Goal: Ask a question

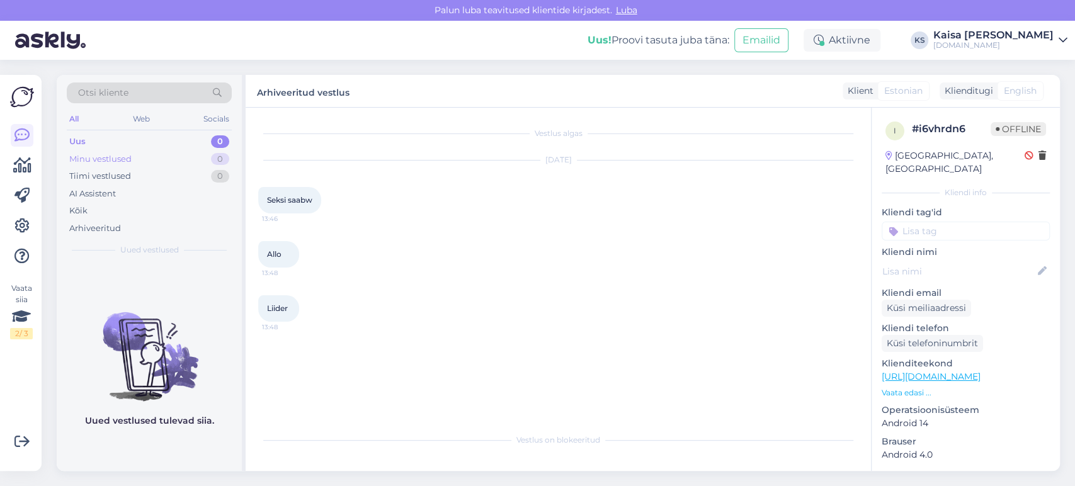
click at [137, 157] on div "Minu vestlused 0" at bounding box center [149, 160] width 165 height 18
click at [219, 89] on icon at bounding box center [217, 93] width 19 height 9
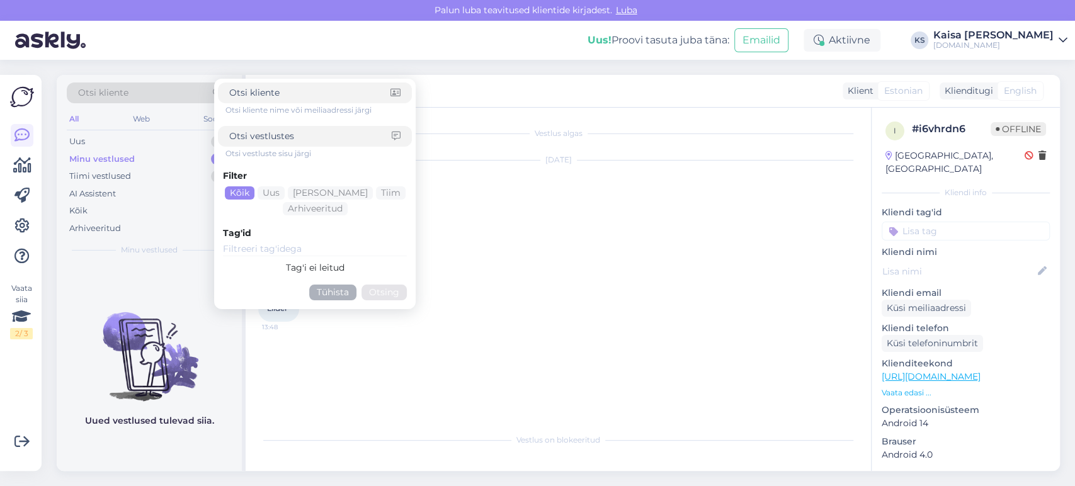
click at [278, 132] on input at bounding box center [310, 136] width 163 height 13
type input "neiburg"
click button "Otsing" at bounding box center [384, 293] width 45 height 16
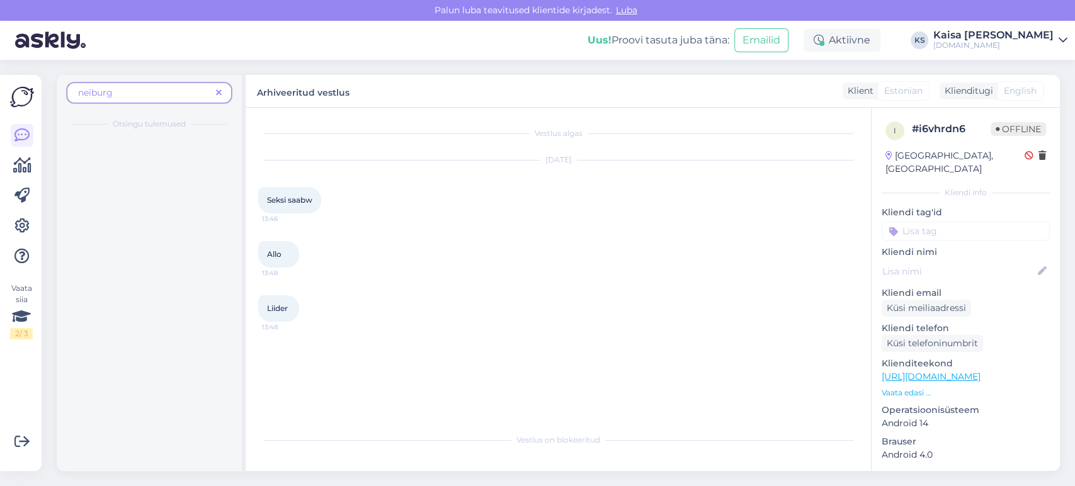
click at [219, 93] on icon at bounding box center [219, 93] width 6 height 9
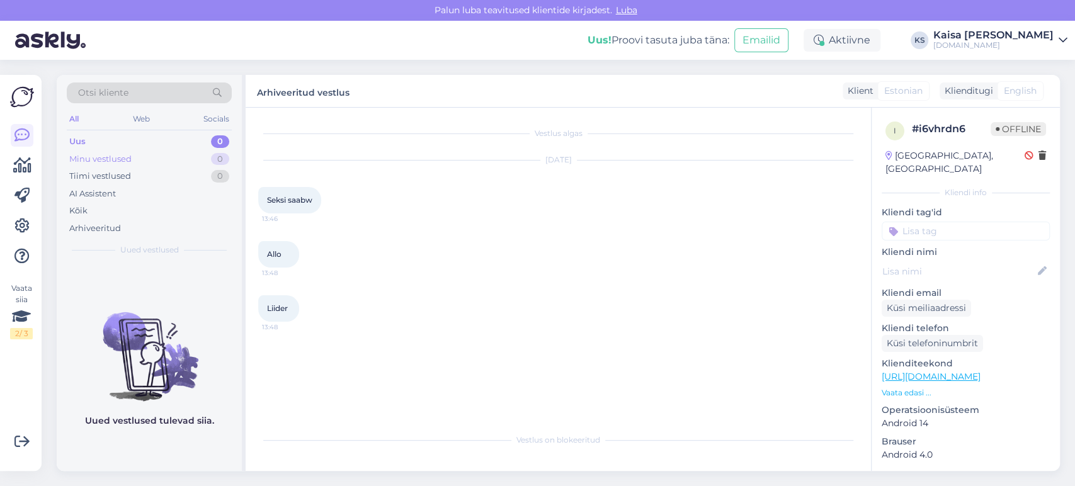
click at [168, 162] on div "Minu vestlused 0" at bounding box center [149, 160] width 165 height 18
click at [219, 91] on icon at bounding box center [217, 93] width 19 height 9
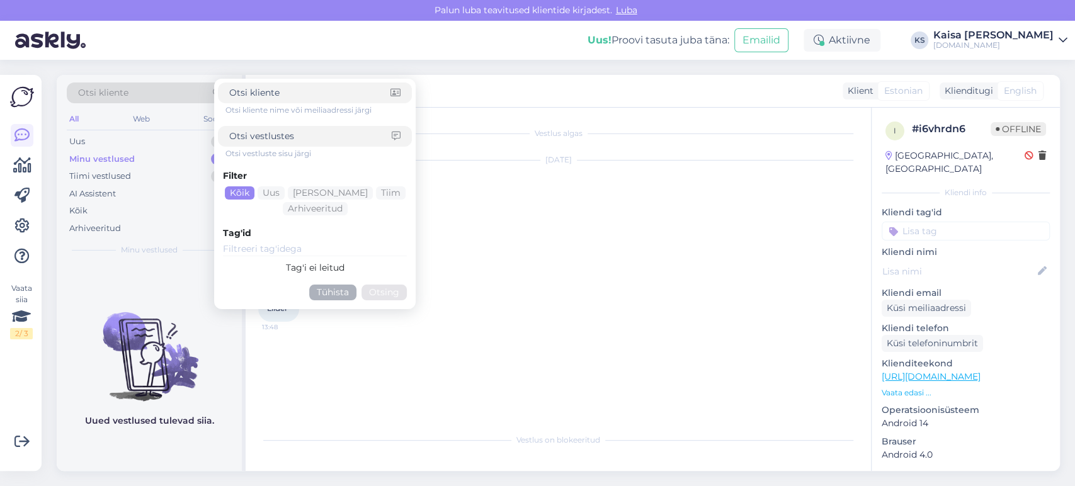
click at [276, 140] on input at bounding box center [310, 136] width 163 height 13
type input "parkimine"
click button "Otsing" at bounding box center [384, 293] width 45 height 16
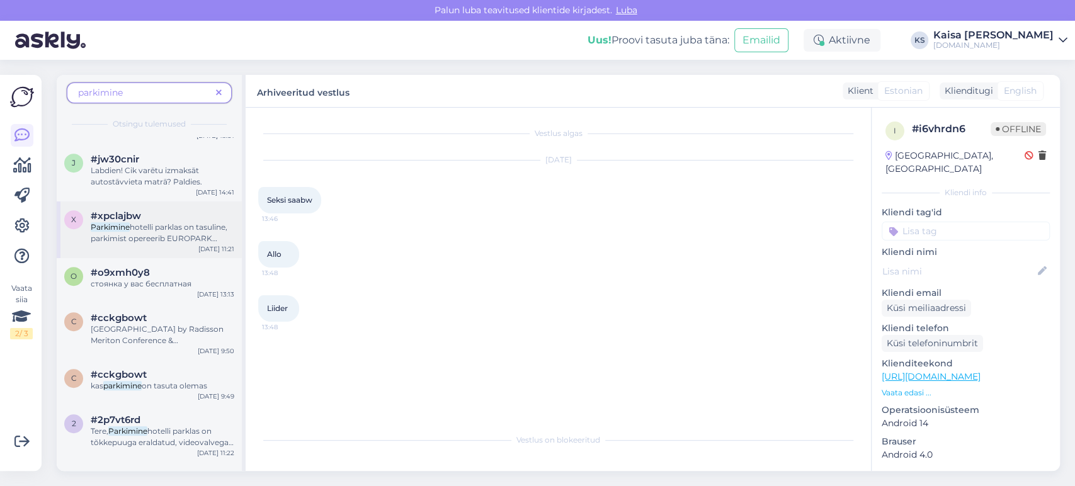
scroll to position [630, 0]
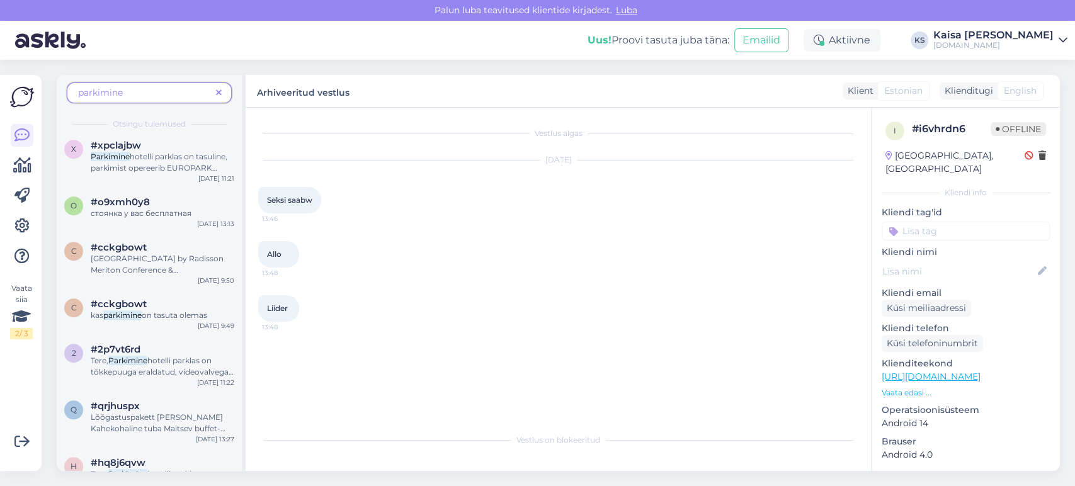
click at [158, 91] on span "parkimine" at bounding box center [144, 92] width 133 height 13
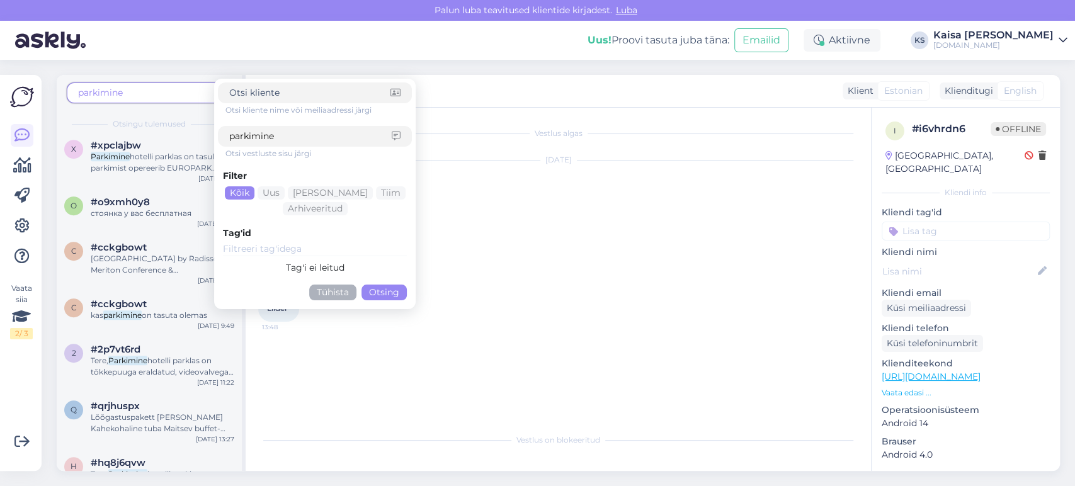
click at [309, 137] on input "parkimine" at bounding box center [310, 136] width 163 height 13
type input "parkimine neiburgs"
click button "Otsing" at bounding box center [384, 293] width 45 height 16
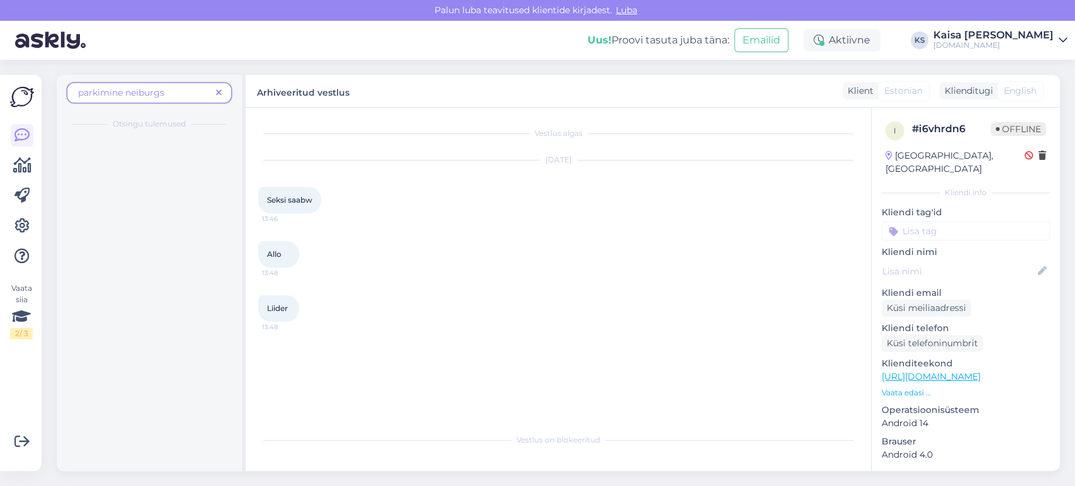
scroll to position [0, 0]
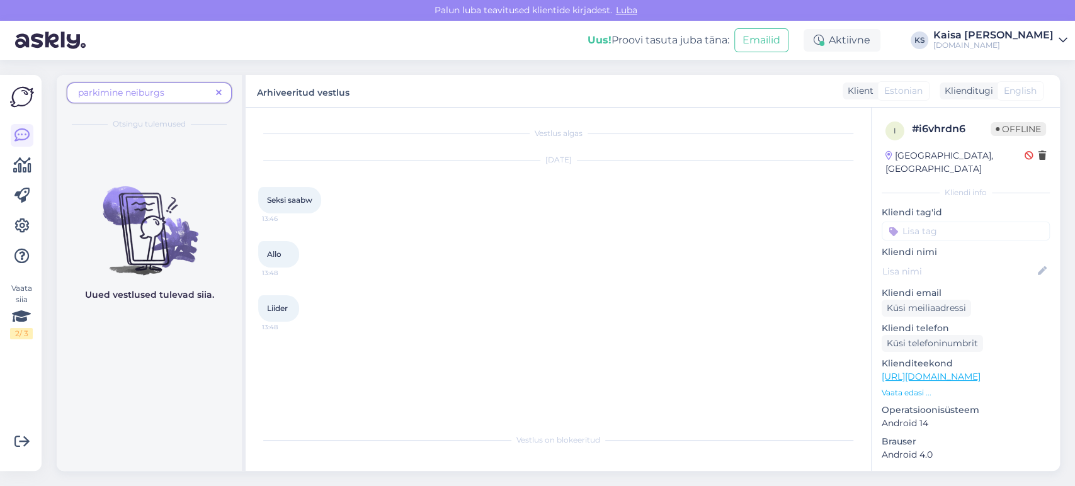
click at [186, 93] on span "parkimine neiburgs" at bounding box center [144, 92] width 133 height 13
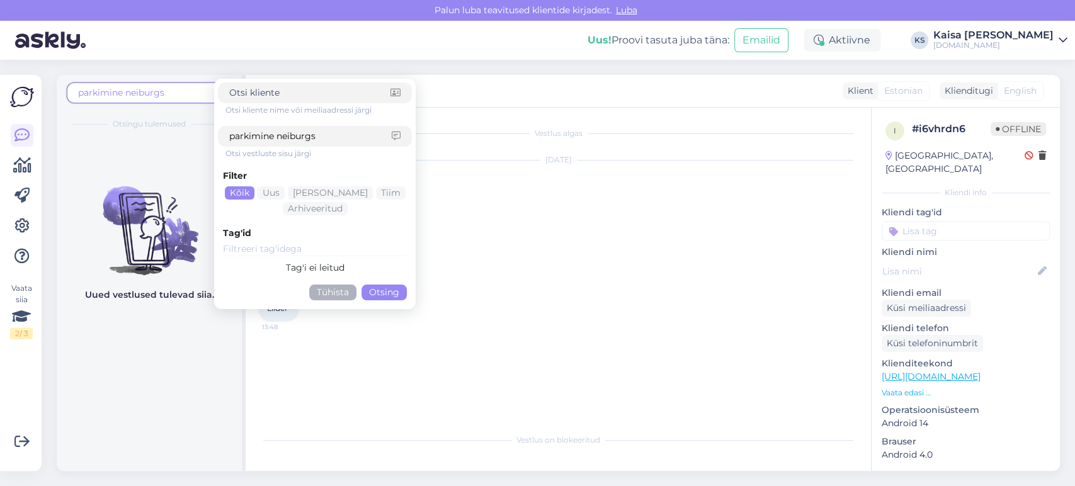
drag, startPoint x: 278, startPoint y: 139, endPoint x: 213, endPoint y: 137, distance: 64.9
click at [211, 137] on div "parkimine neiburgs Otsi kliente nime või meiliaadressi järgi parkimine neiburgs…" at bounding box center [151, 273] width 189 height 396
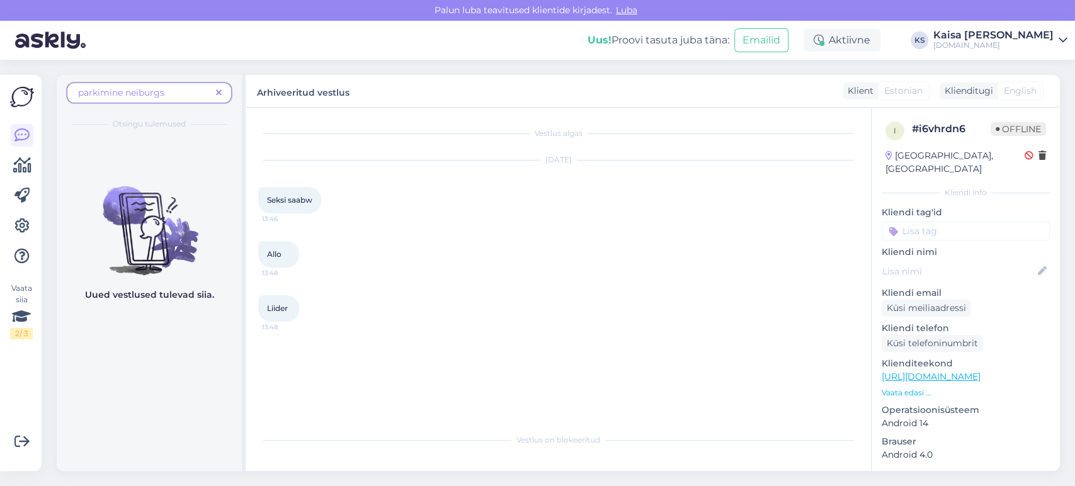
click at [118, 95] on span "parkimine neiburgs" at bounding box center [121, 92] width 86 height 11
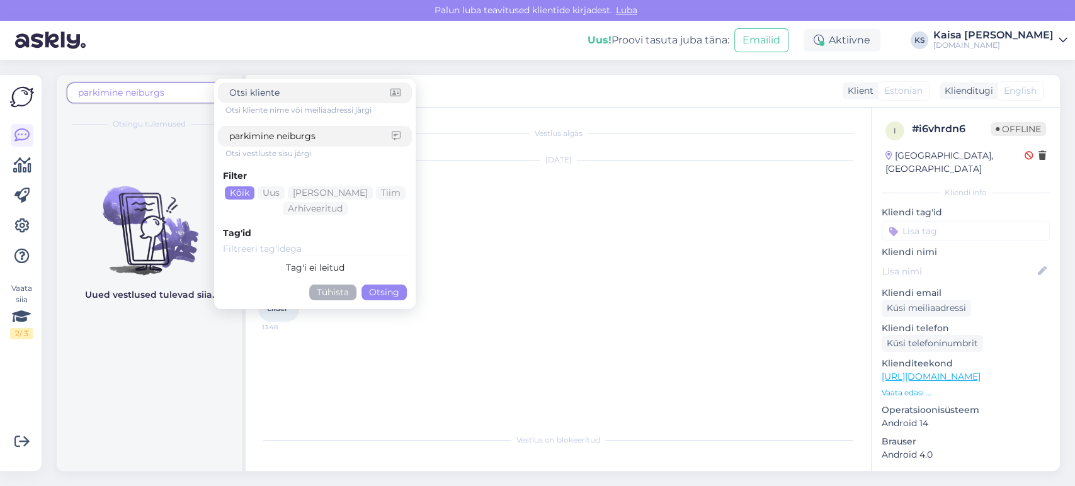
click at [278, 137] on input "parkimine neiburgs" at bounding box center [310, 136] width 163 height 13
type input "neiburgs"
click at [290, 135] on input "neiburgs" at bounding box center [310, 136] width 163 height 13
click button "Otsing" at bounding box center [384, 293] width 45 height 16
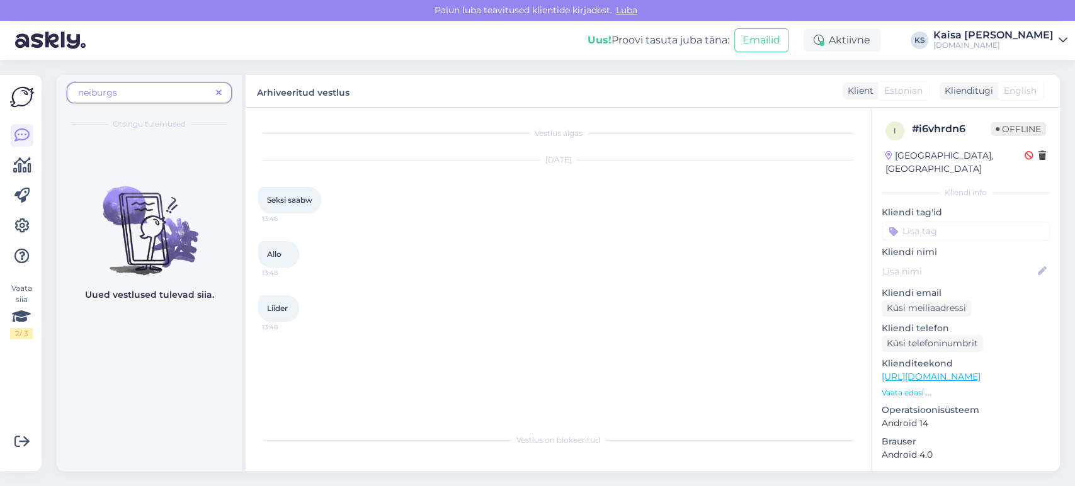
click at [152, 92] on span "neiburgs" at bounding box center [144, 92] width 133 height 13
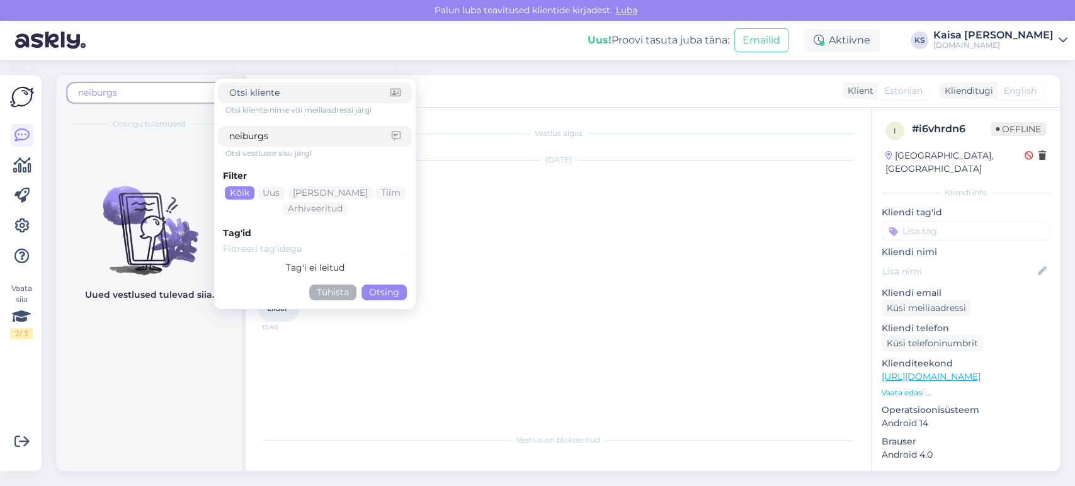
click at [269, 134] on input "neiburgs" at bounding box center [310, 136] width 163 height 13
type input "neiburg"
click button "Otsing" at bounding box center [384, 293] width 45 height 16
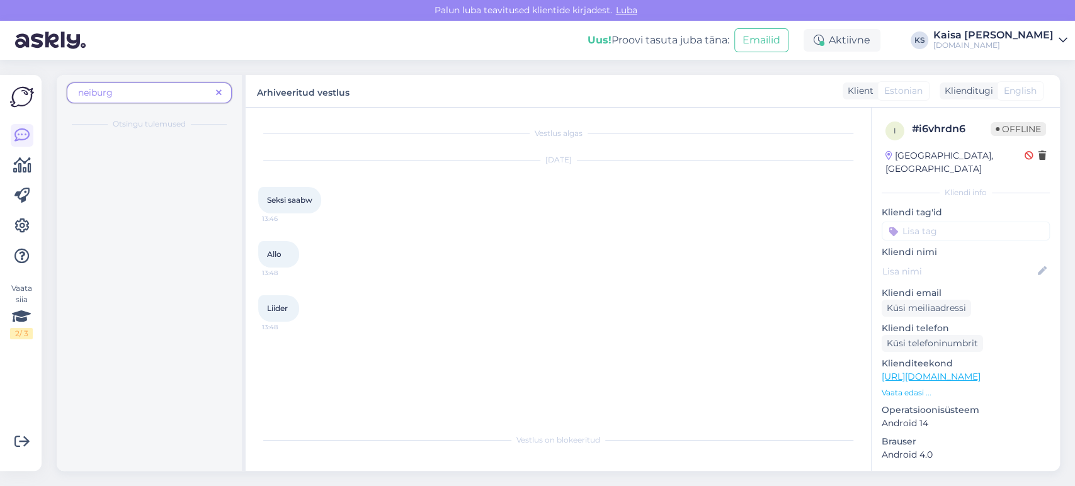
click at [185, 94] on span "neiburg" at bounding box center [144, 92] width 133 height 13
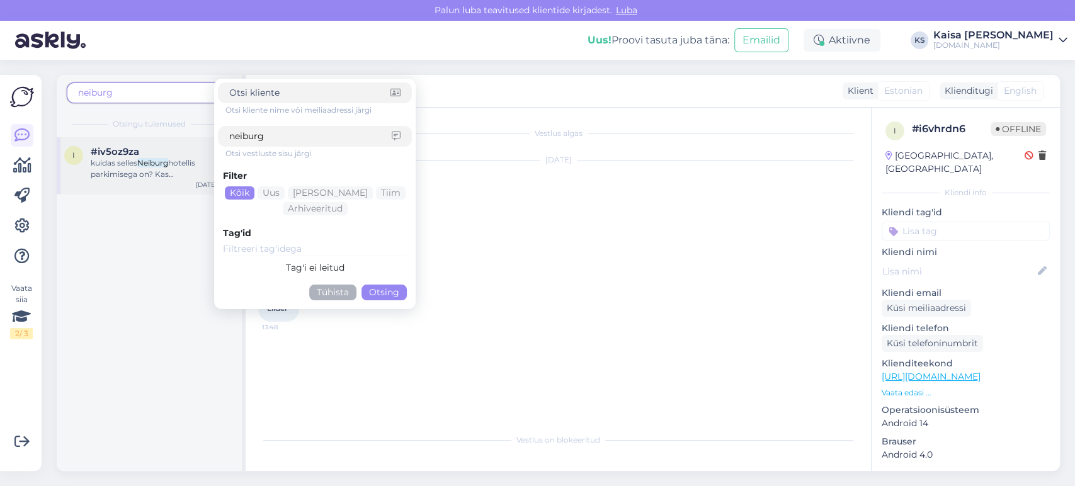
click at [160, 154] on div "#iv5oz9za" at bounding box center [163, 151] width 144 height 11
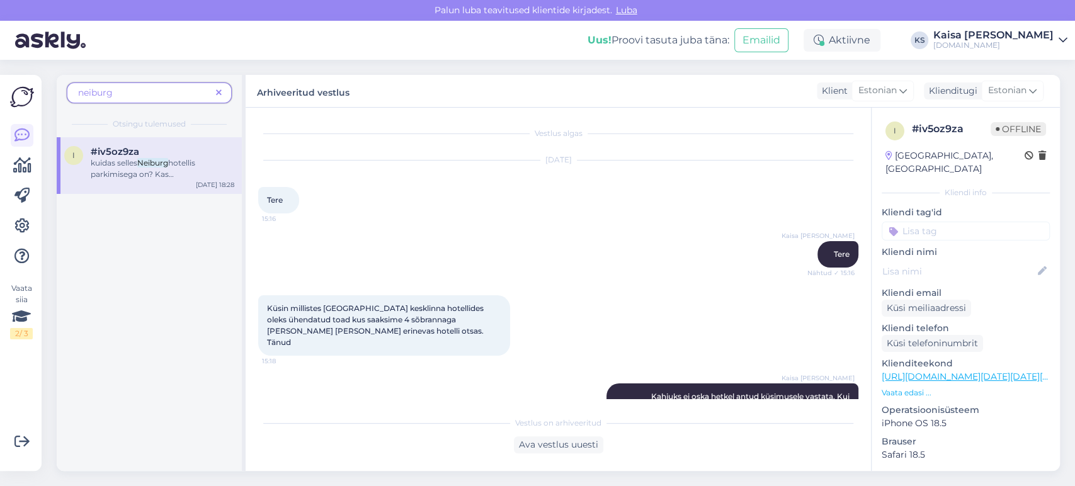
scroll to position [362, 0]
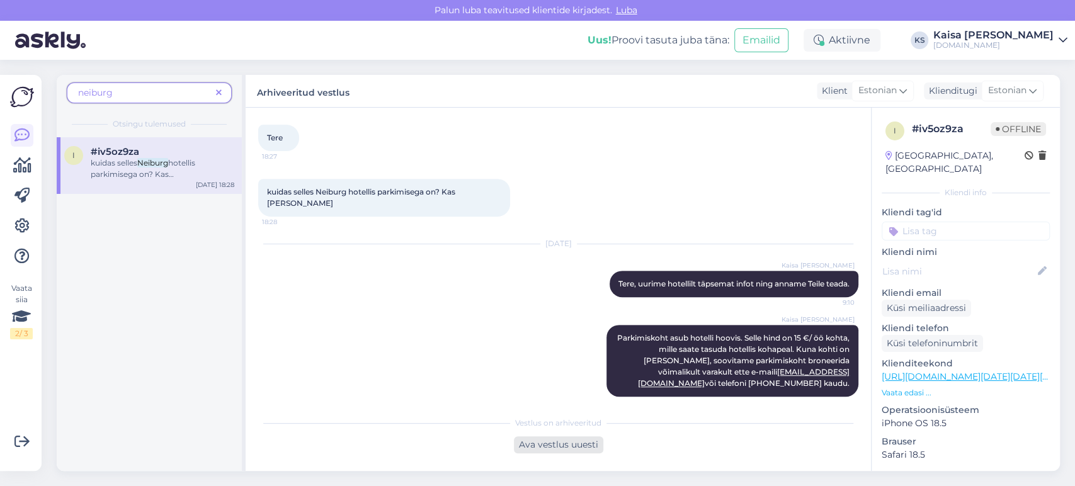
click at [575, 447] on div "Ava vestlus uuesti" at bounding box center [558, 445] width 89 height 17
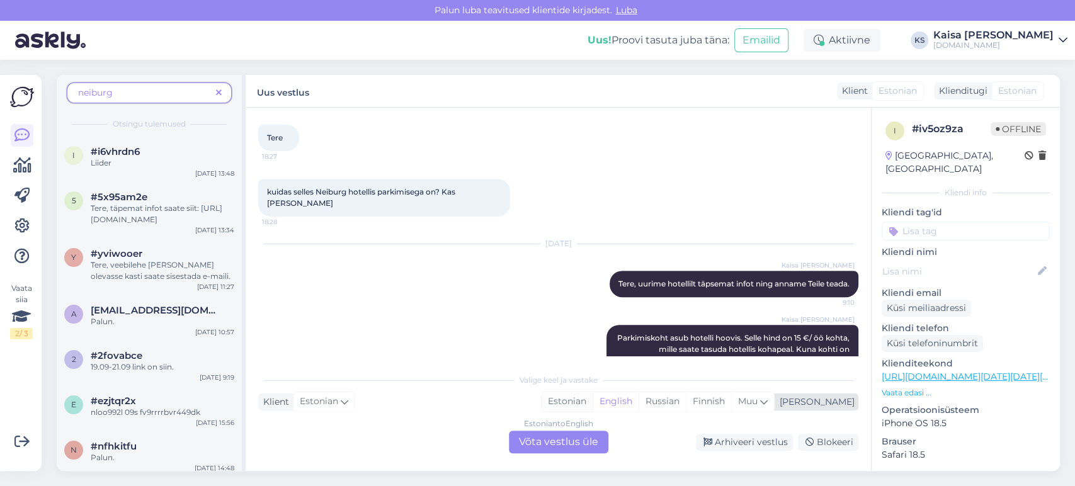
click at [593, 405] on div "Estonian" at bounding box center [567, 401] width 51 height 19
click at [590, 442] on div "Estonian to Estonian Võta vestlus üle" at bounding box center [559, 442] width 100 height 23
